Goal: Information Seeking & Learning: Learn about a topic

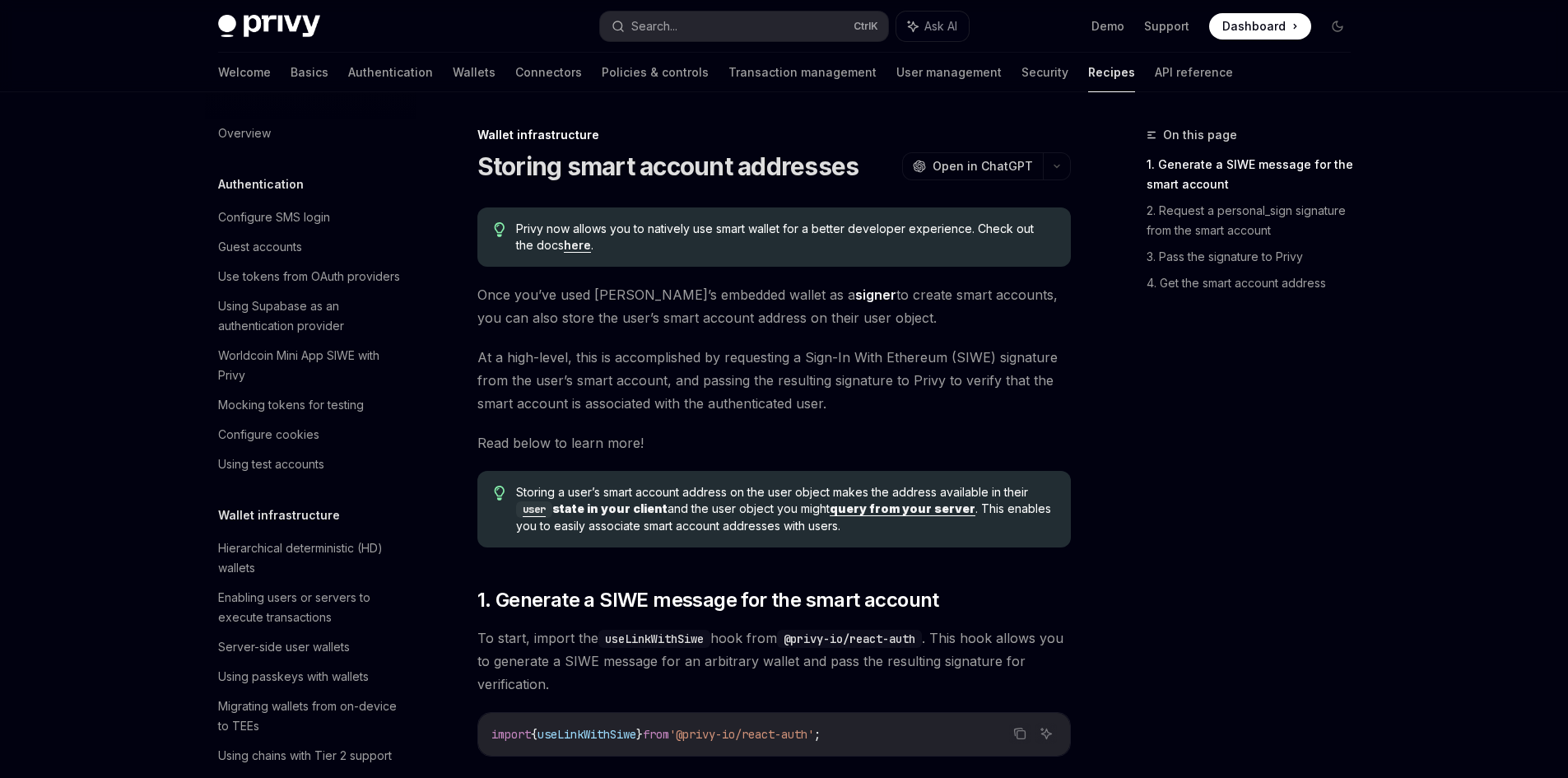
scroll to position [317, 0]
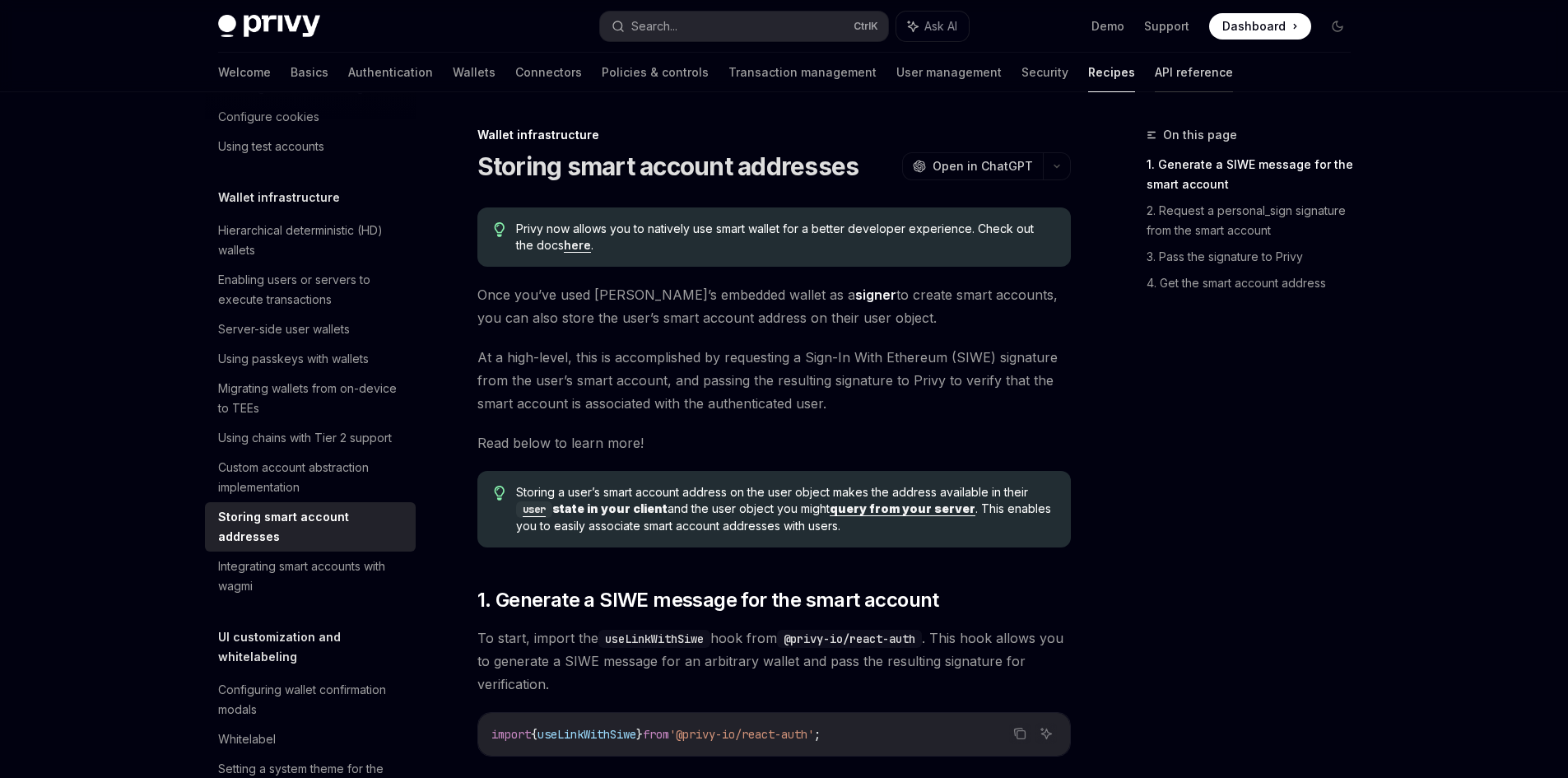
click at [1155, 63] on link "API reference" at bounding box center [1194, 72] width 78 height 40
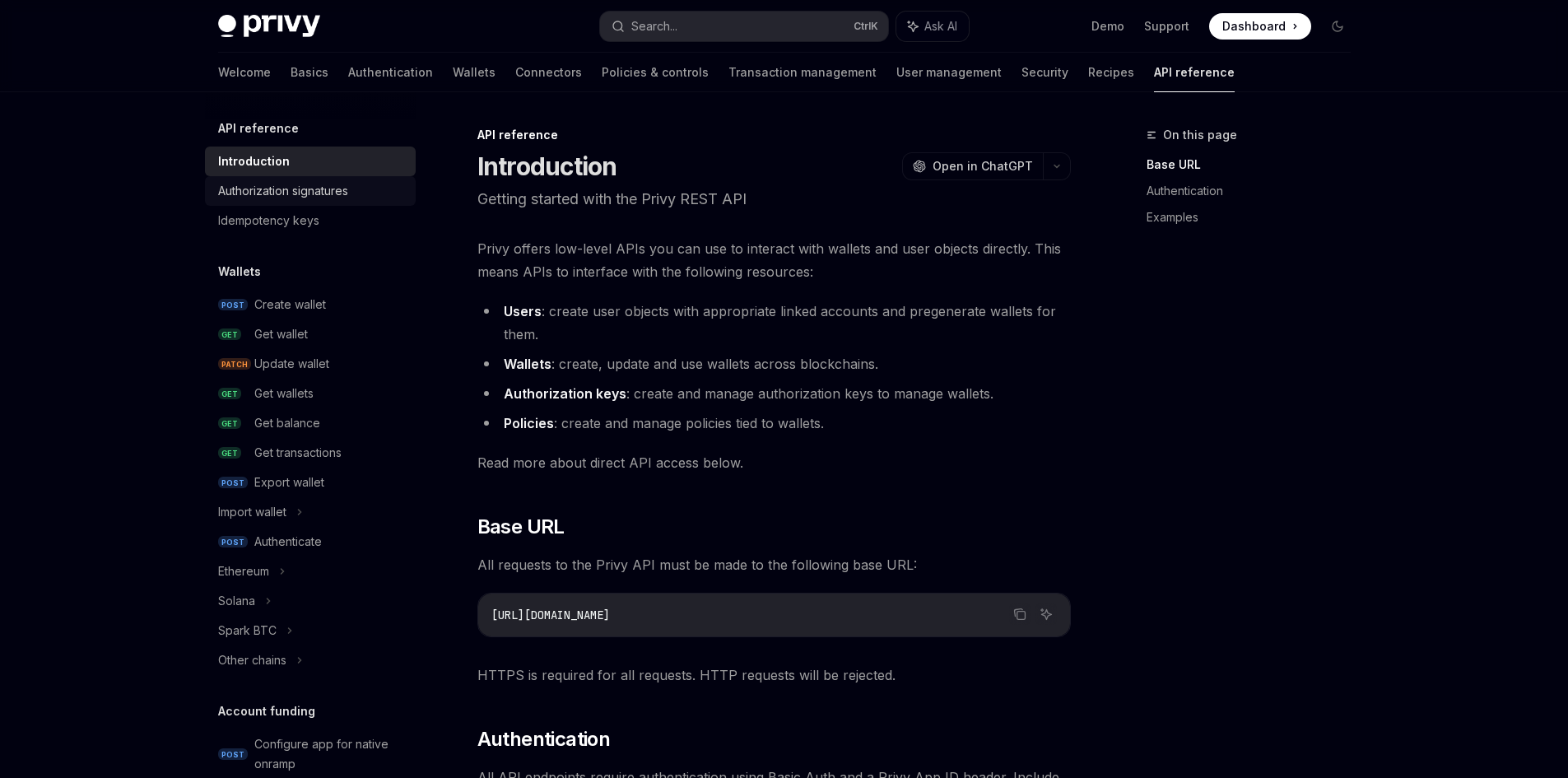
click at [324, 192] on div "Authorization signatures" at bounding box center [283, 191] width 131 height 19
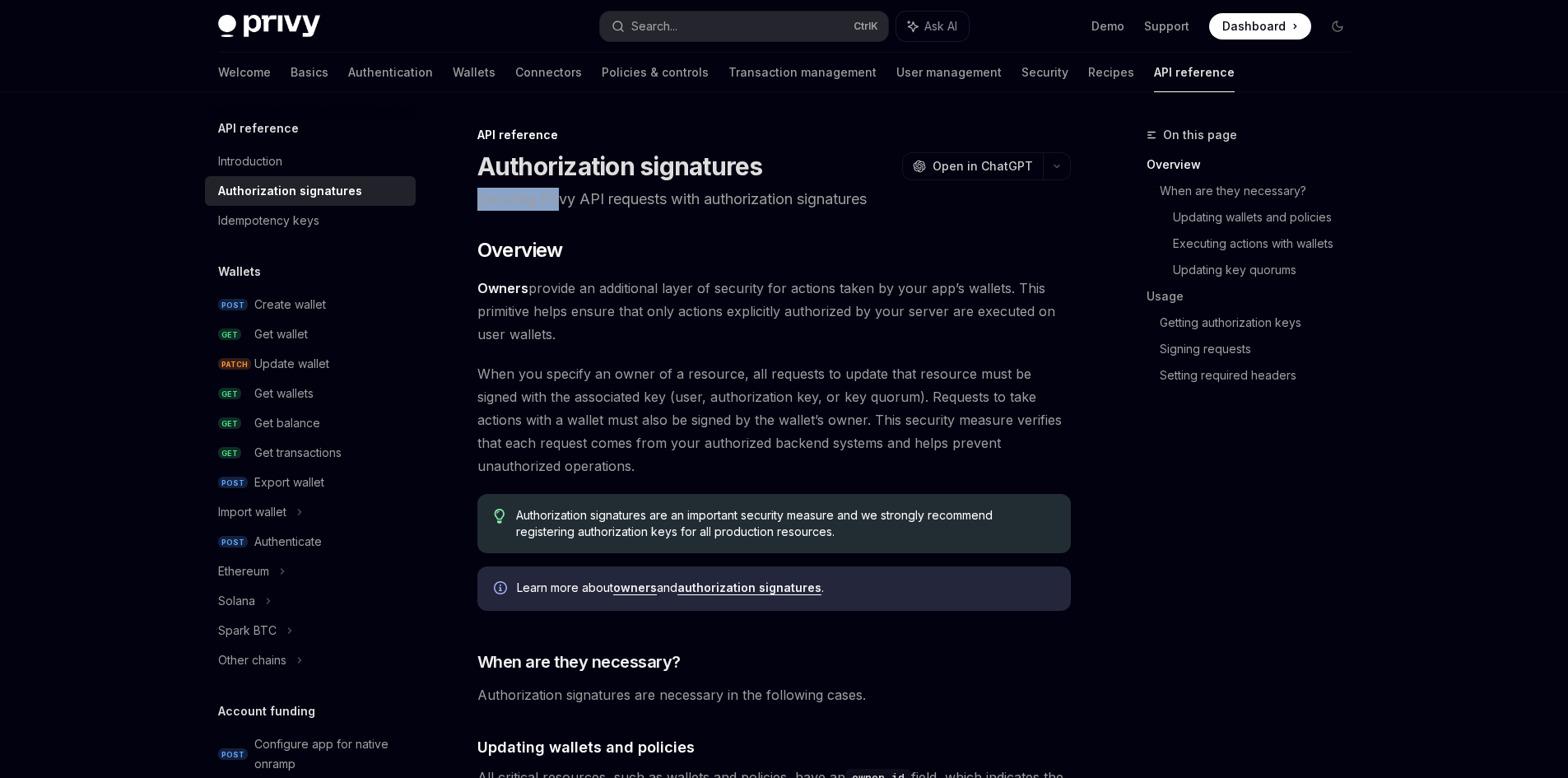
drag, startPoint x: 476, startPoint y: 182, endPoint x: 563, endPoint y: 209, distance: 91.1
click at [564, 209] on p "Securing Privy API requests with authorization signatures" at bounding box center [774, 199] width 593 height 23
click at [1056, 166] on icon "button" at bounding box center [1056, 166] width 19 height 6
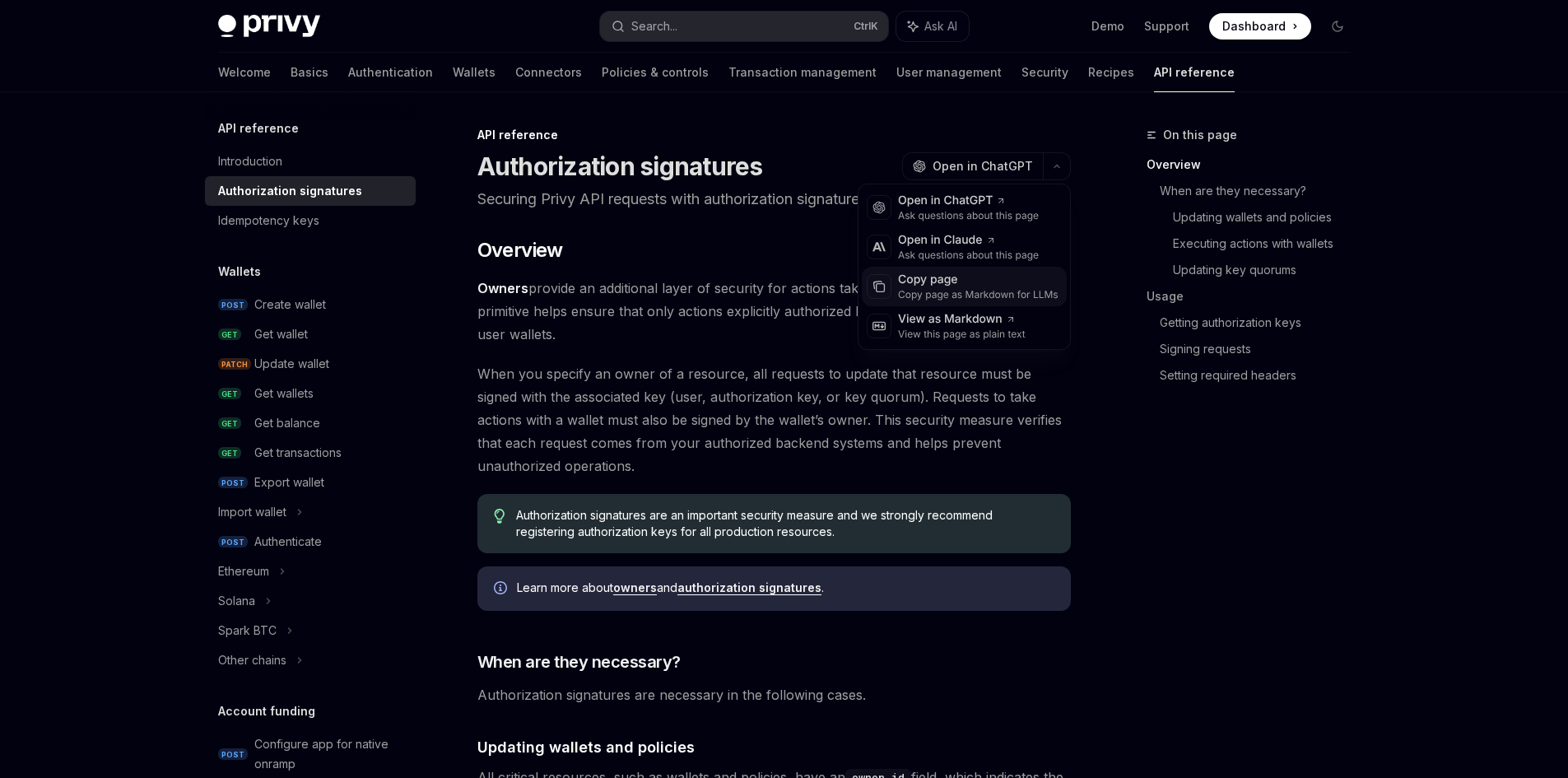
click at [989, 287] on div "Copy page" at bounding box center [977, 280] width 160 height 17
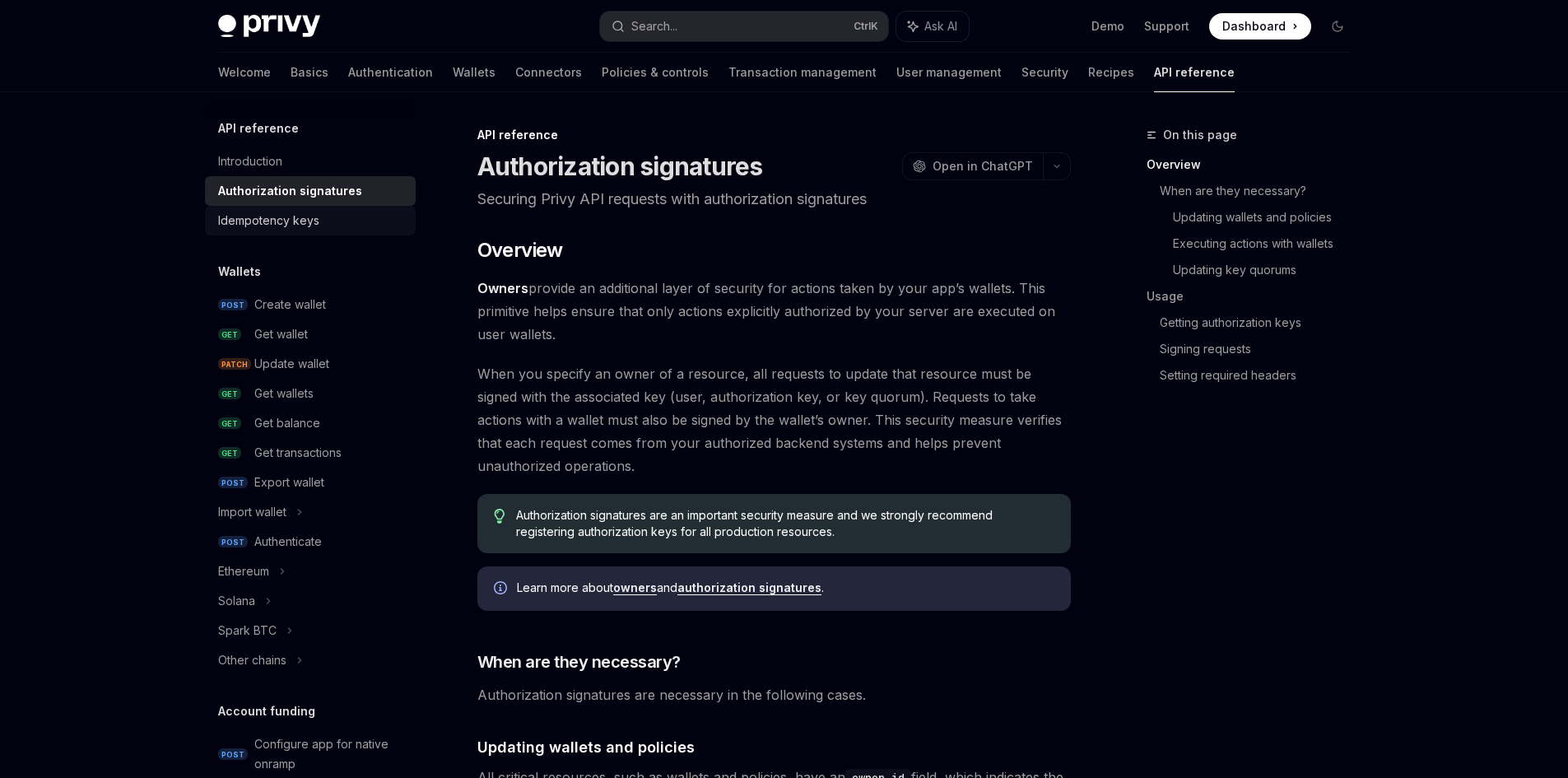
click at [316, 224] on div "Idempotency keys" at bounding box center [268, 220] width 101 height 19
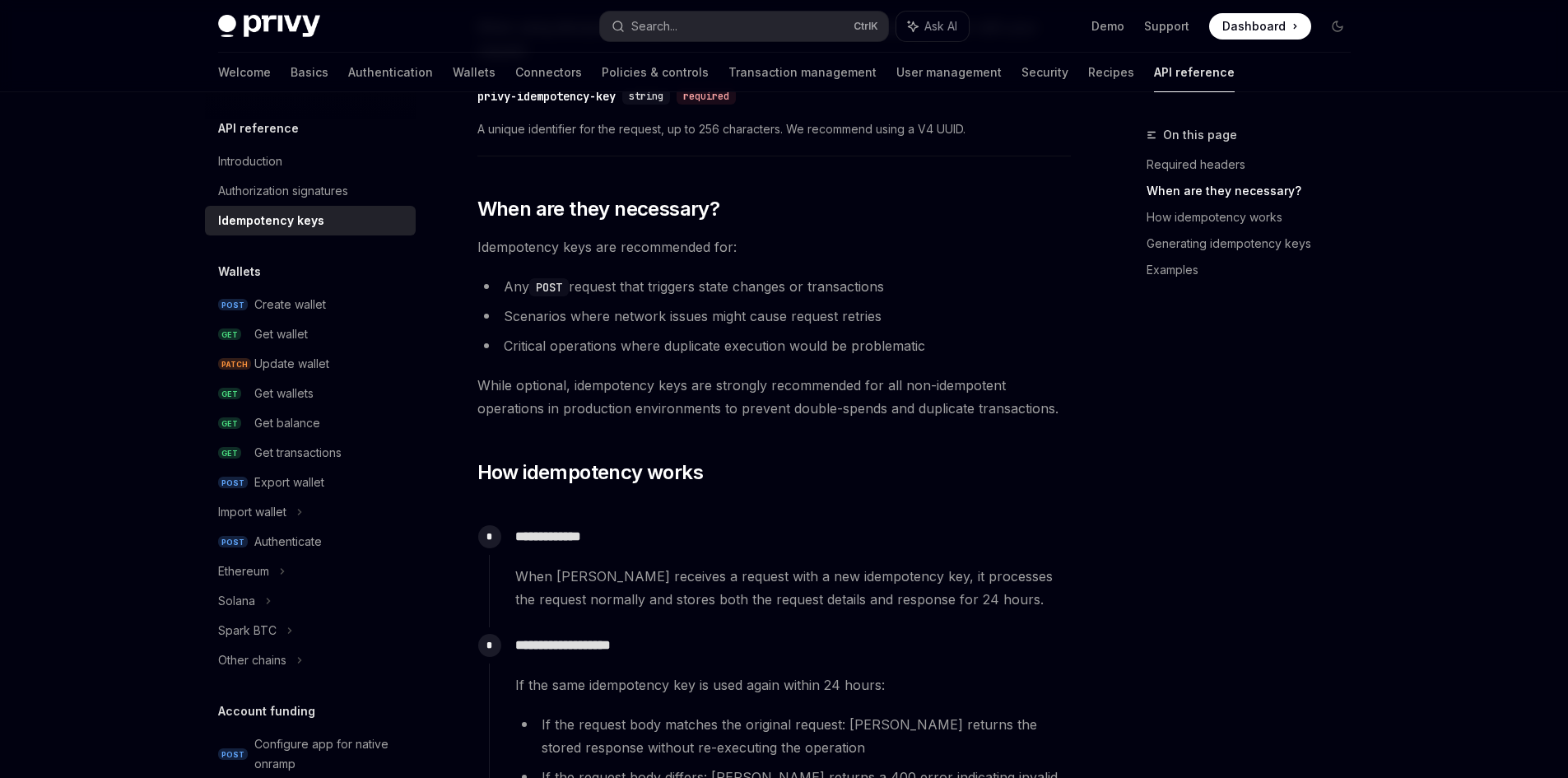
scroll to position [494, 0]
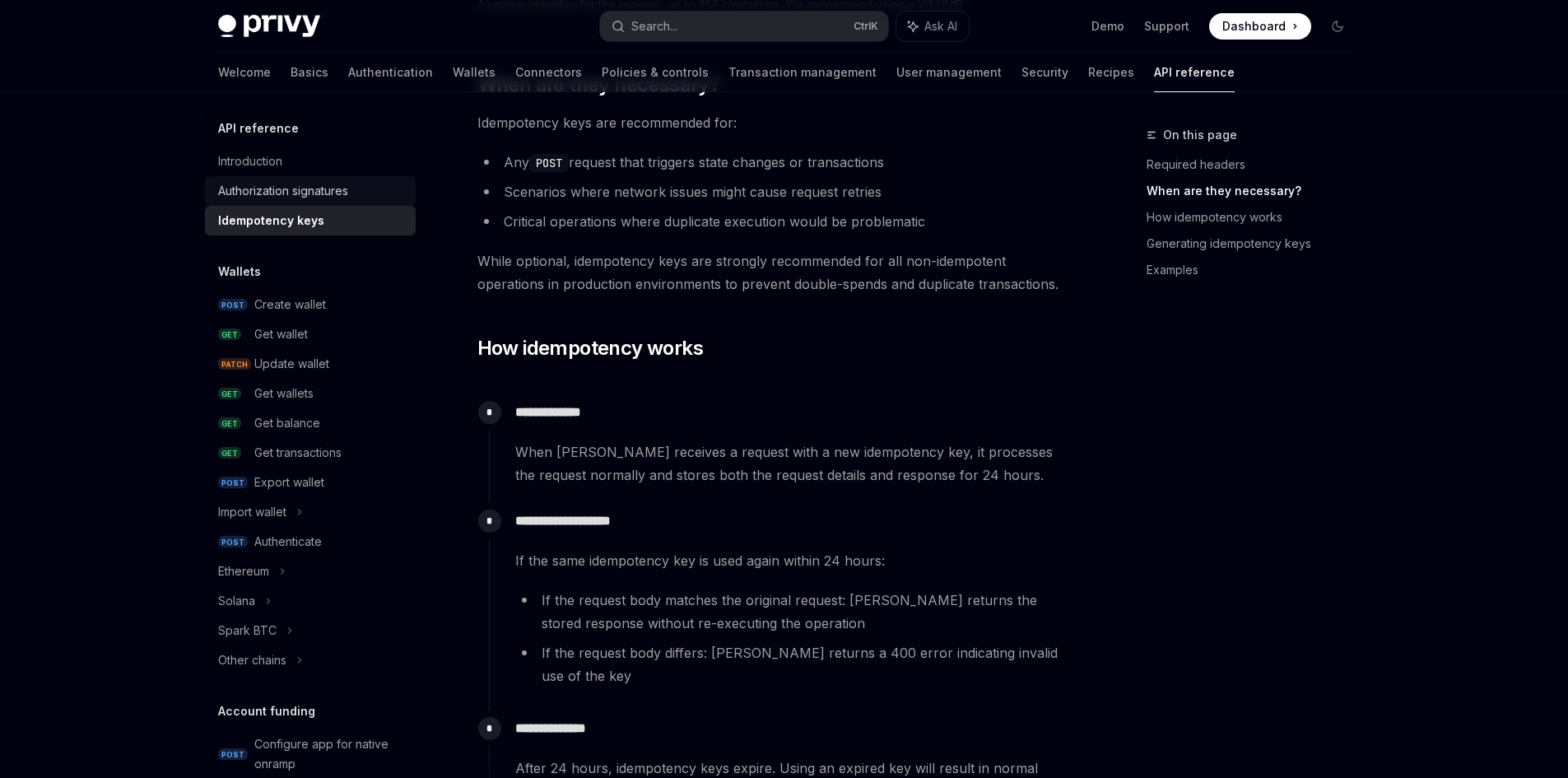
click at [323, 179] on link "Authorization signatures" at bounding box center [310, 191] width 211 height 30
type textarea "*"
